Goal: Information Seeking & Learning: Find specific fact

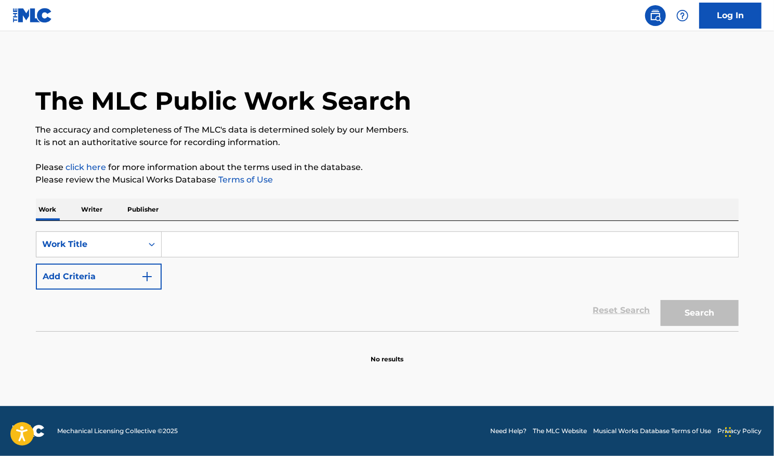
click at [546, 248] on input "Search Form" at bounding box center [450, 244] width 577 height 25
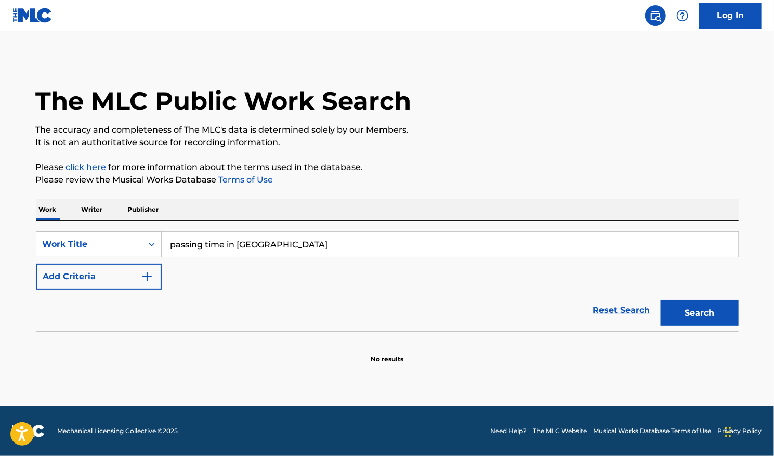
type input "passing time in [GEOGRAPHIC_DATA]"
click at [146, 282] on img "Search Form" at bounding box center [147, 276] width 12 height 12
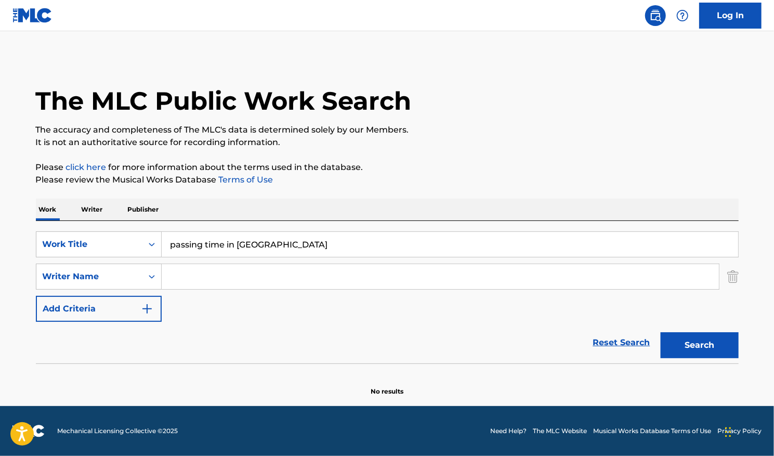
click at [174, 279] on input "Search Form" at bounding box center [440, 276] width 557 height 25
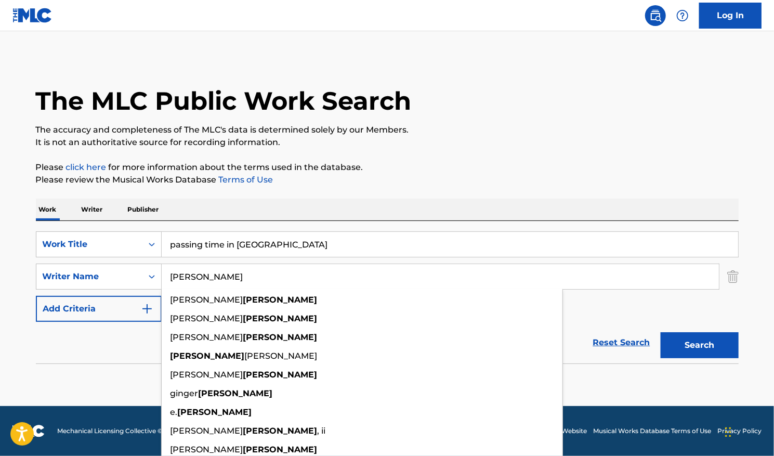
type input "[PERSON_NAME]"
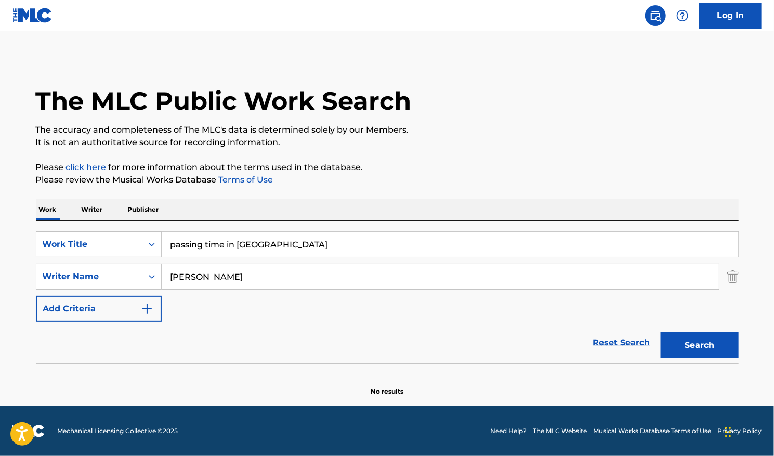
click at [677, 348] on button "Search" at bounding box center [700, 345] width 78 height 26
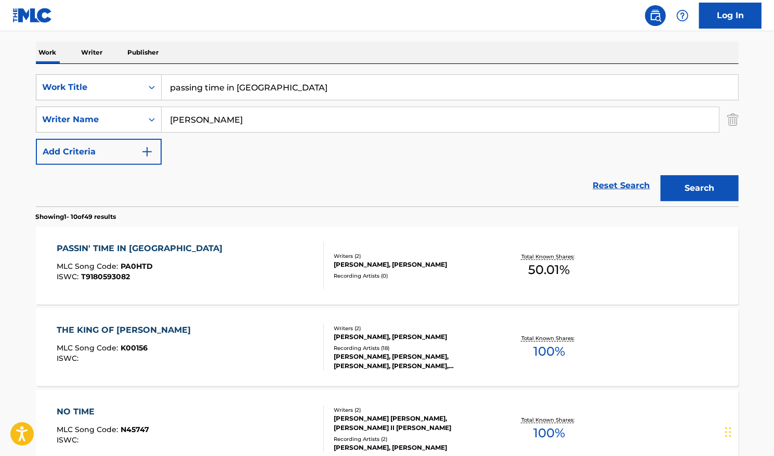
scroll to position [161, 0]
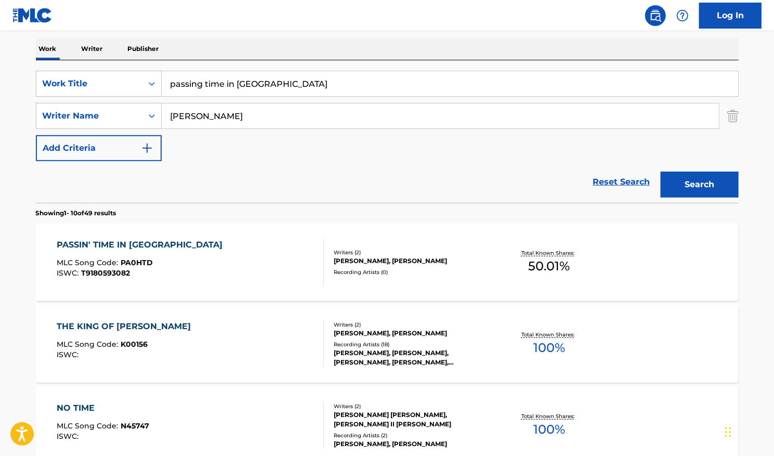
click at [546, 261] on span "50.01 %" at bounding box center [549, 266] width 42 height 19
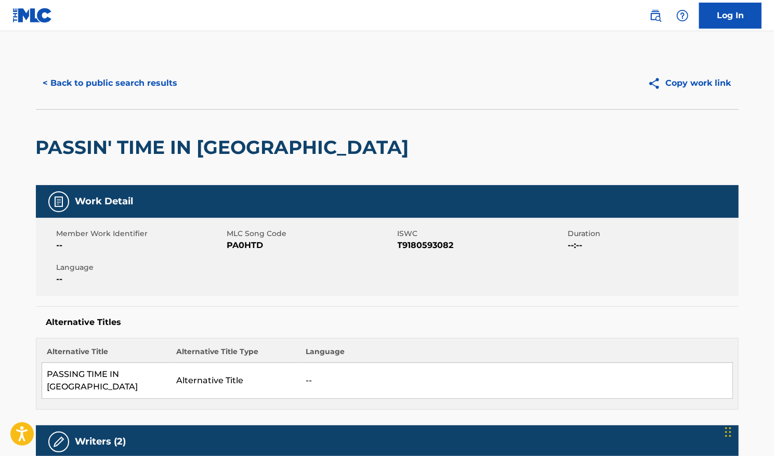
scroll to position [161, 0]
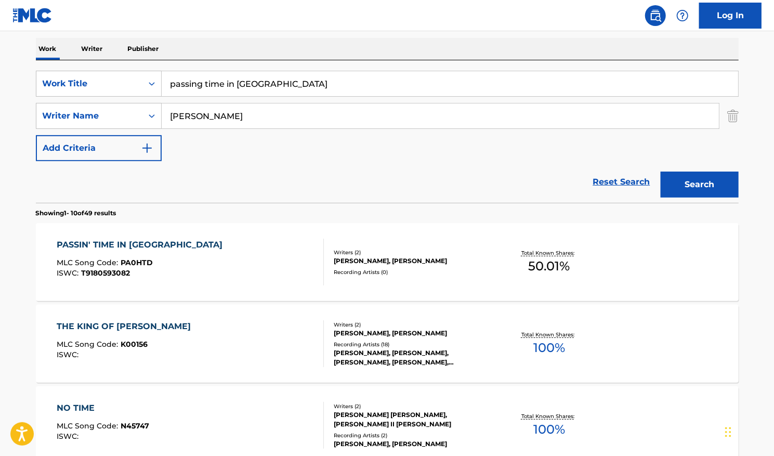
click at [225, 81] on input "passing time in [GEOGRAPHIC_DATA]" at bounding box center [450, 83] width 577 height 25
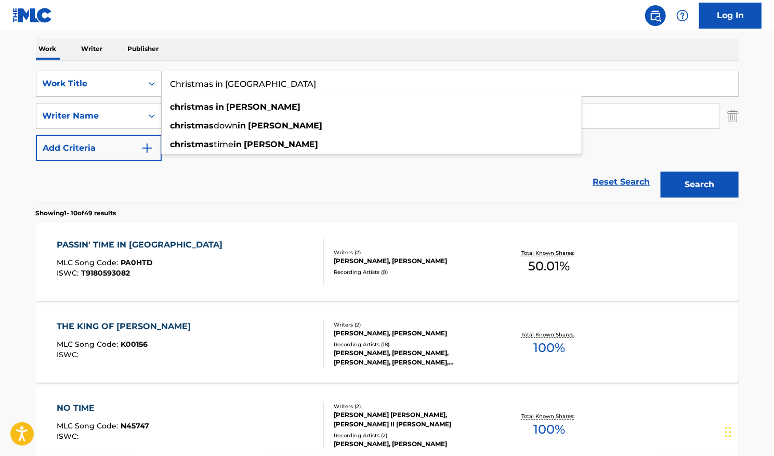
type input "Christmas in [GEOGRAPHIC_DATA]"
click at [661, 172] on button "Search" at bounding box center [700, 185] width 78 height 26
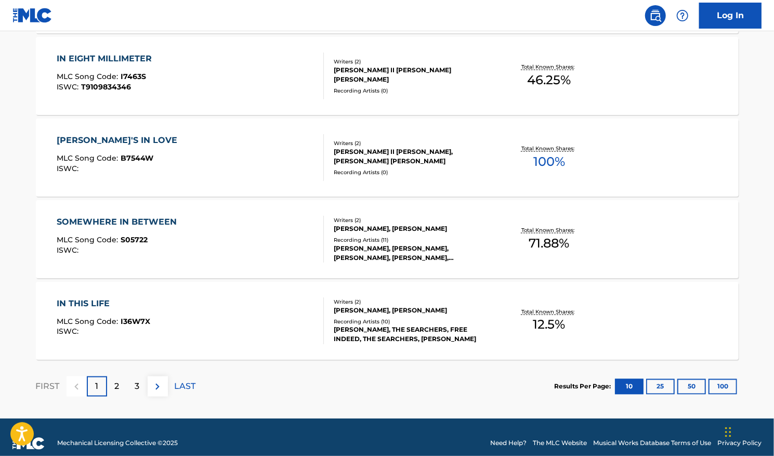
scroll to position [848, 0]
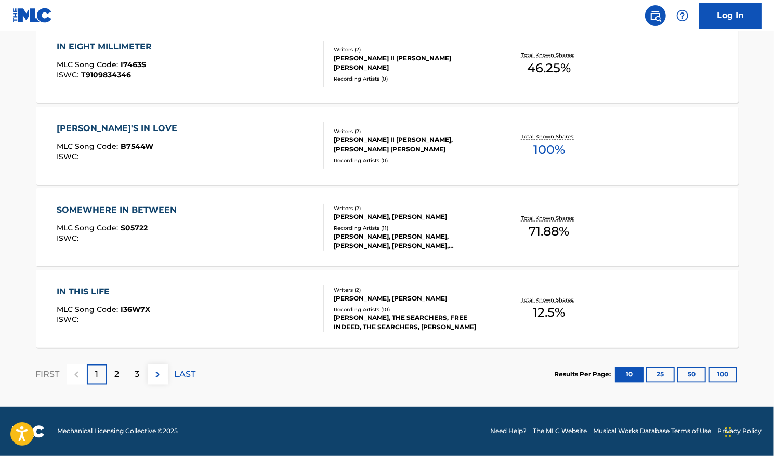
click at [545, 305] on span "12.5 %" at bounding box center [549, 313] width 32 height 19
